Goal: Task Accomplishment & Management: Manage account settings

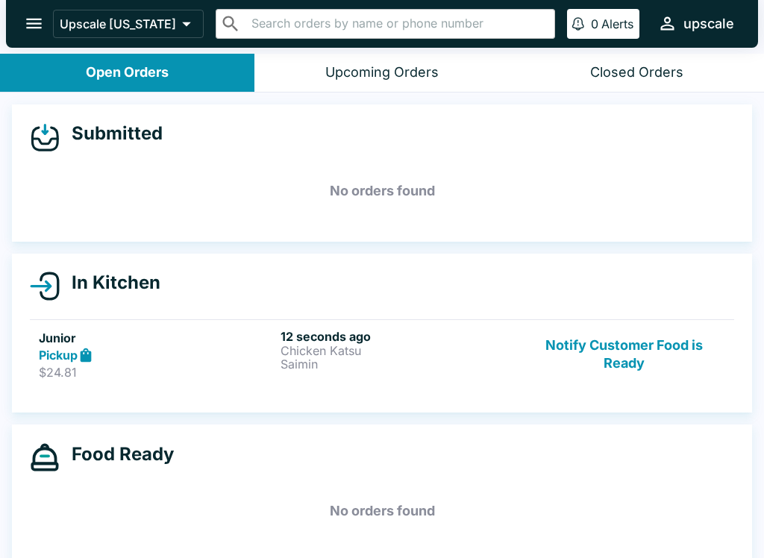
click at [317, 364] on p "Saimin" at bounding box center [399, 364] width 236 height 13
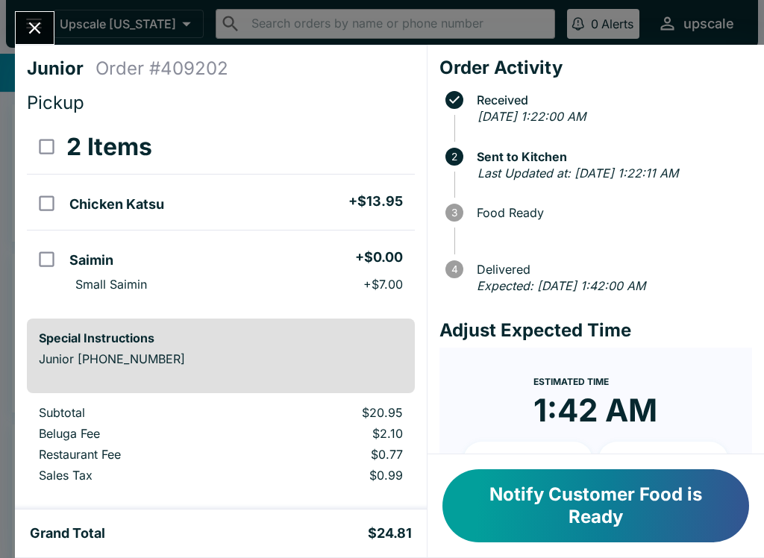
click at [40, 35] on icon "Close" at bounding box center [35, 28] width 20 height 20
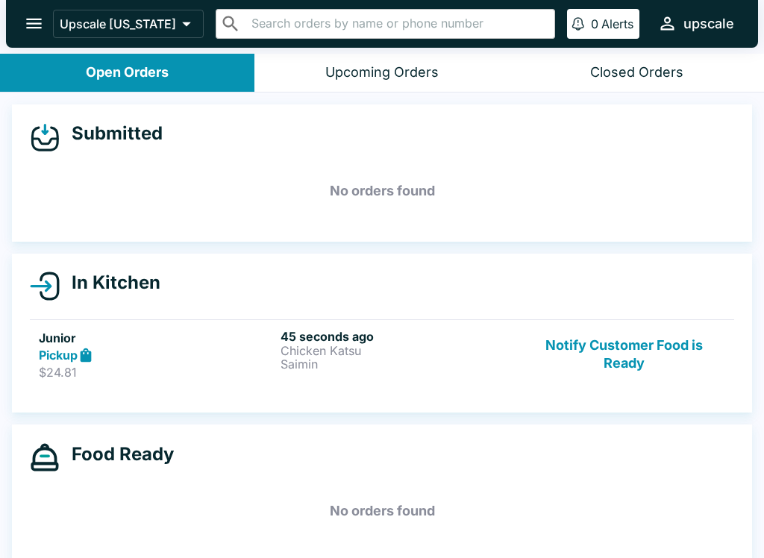
click at [628, 355] on button "Notify Customer Food is Ready" at bounding box center [624, 354] width 202 height 51
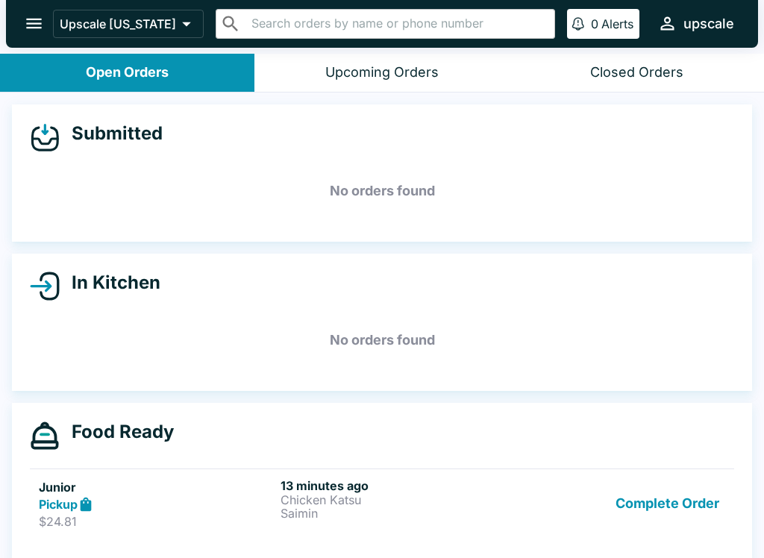
click at [655, 502] on button "Complete Order" at bounding box center [668, 503] width 116 height 51
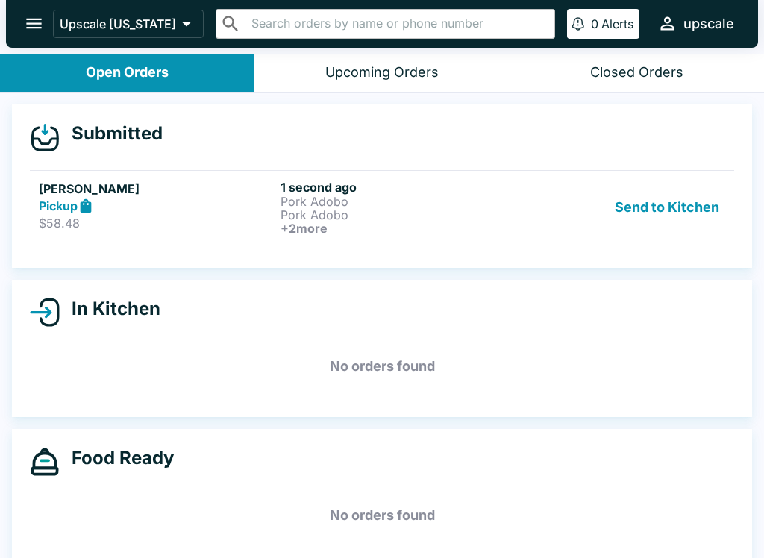
click at [640, 202] on button "Send to Kitchen" at bounding box center [667, 207] width 116 height 55
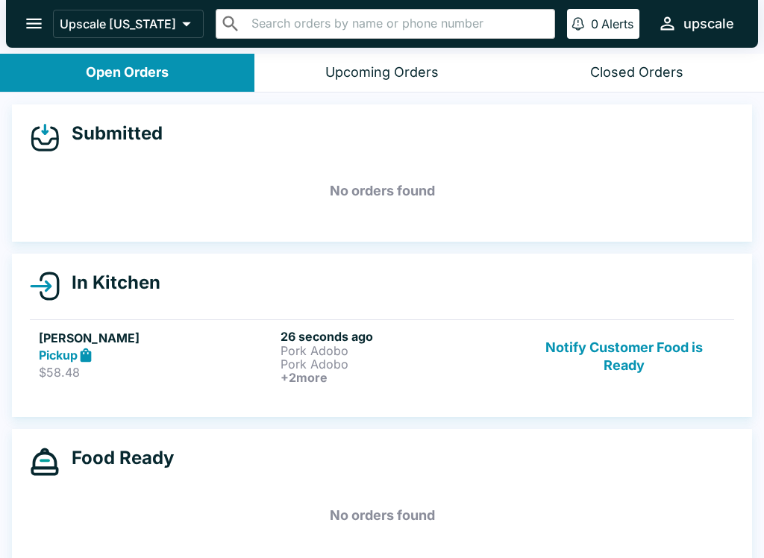
click at [364, 347] on p "Pork Adobo" at bounding box center [399, 350] width 236 height 13
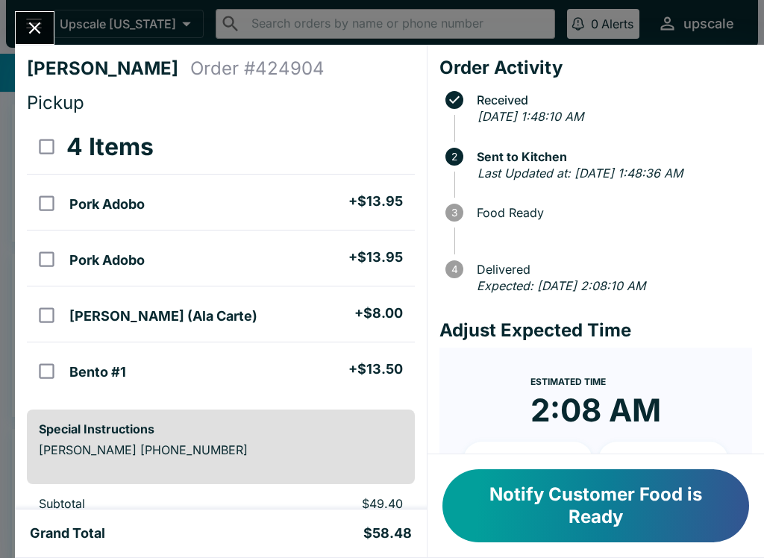
click at [34, 28] on icon "Close" at bounding box center [35, 28] width 12 height 12
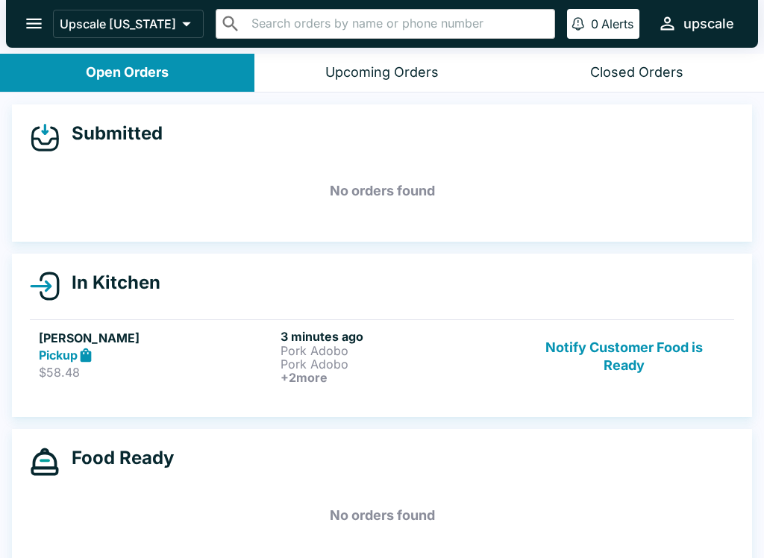
click at [272, 359] on div "Pickup" at bounding box center [157, 355] width 236 height 17
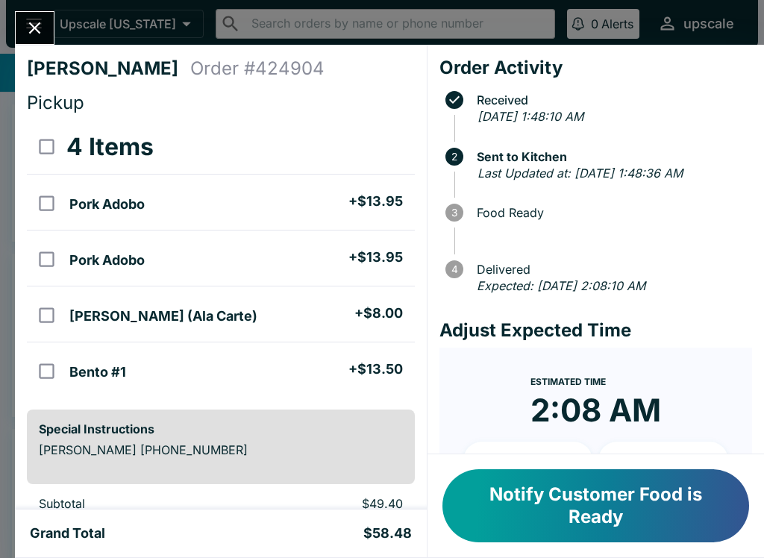
click at [655, 521] on button "Notify Customer Food is Ready" at bounding box center [596, 505] width 307 height 73
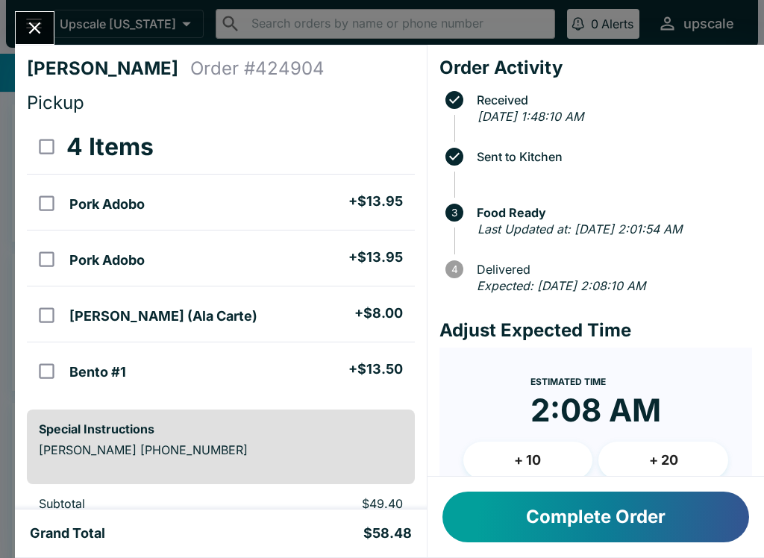
click at [615, 528] on button "Complete Order" at bounding box center [596, 517] width 307 height 51
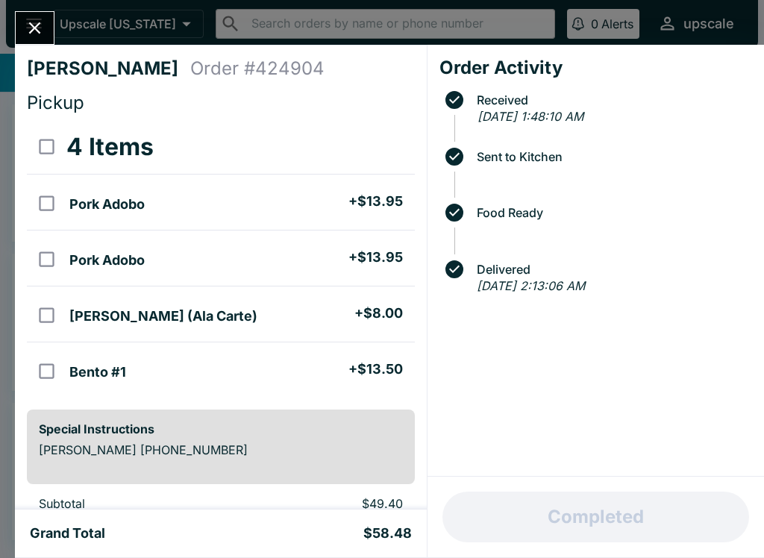
click at [43, 32] on icon "Close" at bounding box center [35, 28] width 20 height 20
